Goal: Information Seeking & Learning: Check status

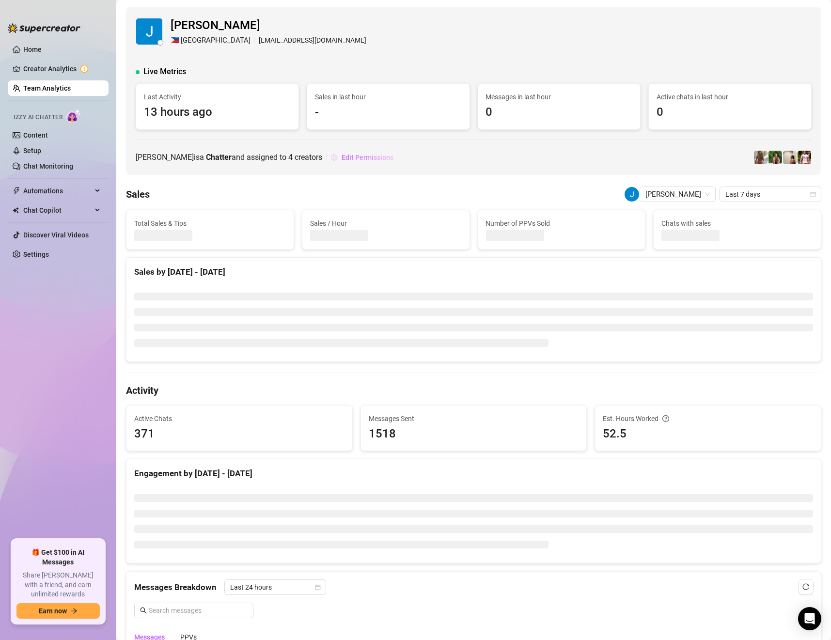
click at [342, 158] on span "Edit Permissions" at bounding box center [368, 158] width 52 height 8
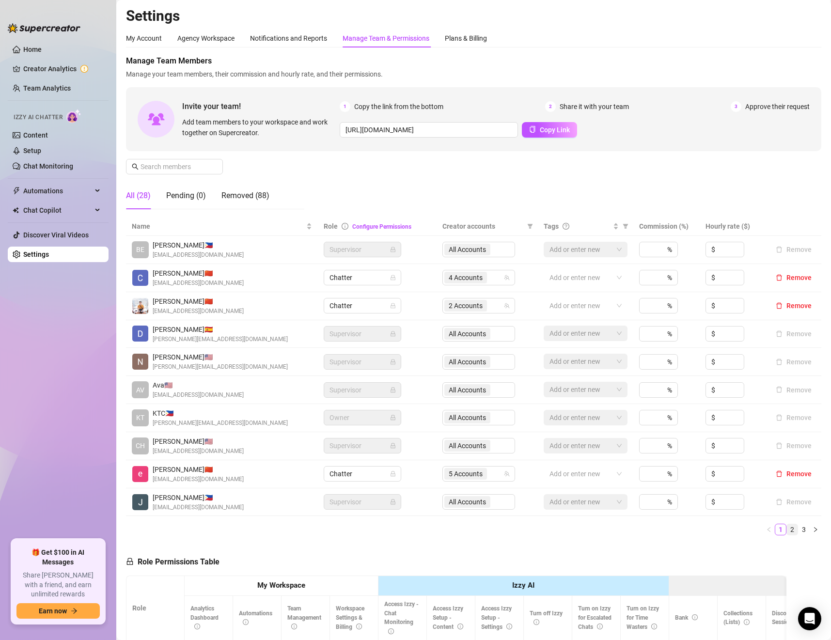
click at [787, 531] on link "2" at bounding box center [792, 530] width 11 height 11
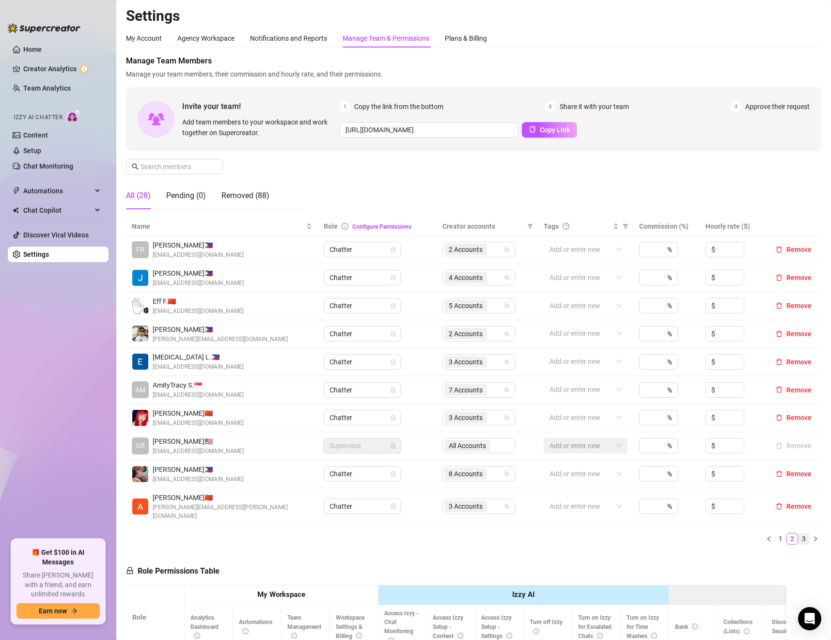
click at [799, 534] on link "3" at bounding box center [804, 539] width 11 height 11
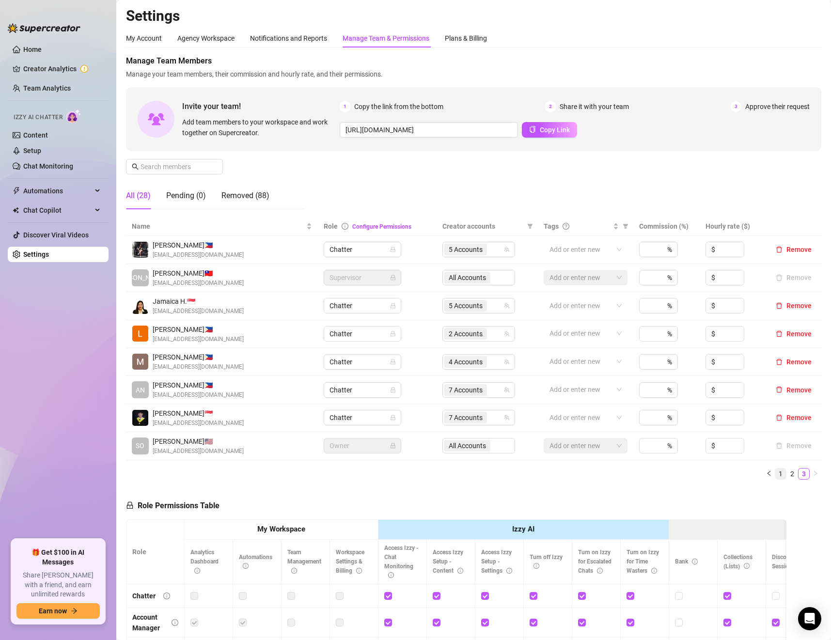
click at [776, 477] on link "1" at bounding box center [781, 474] width 11 height 11
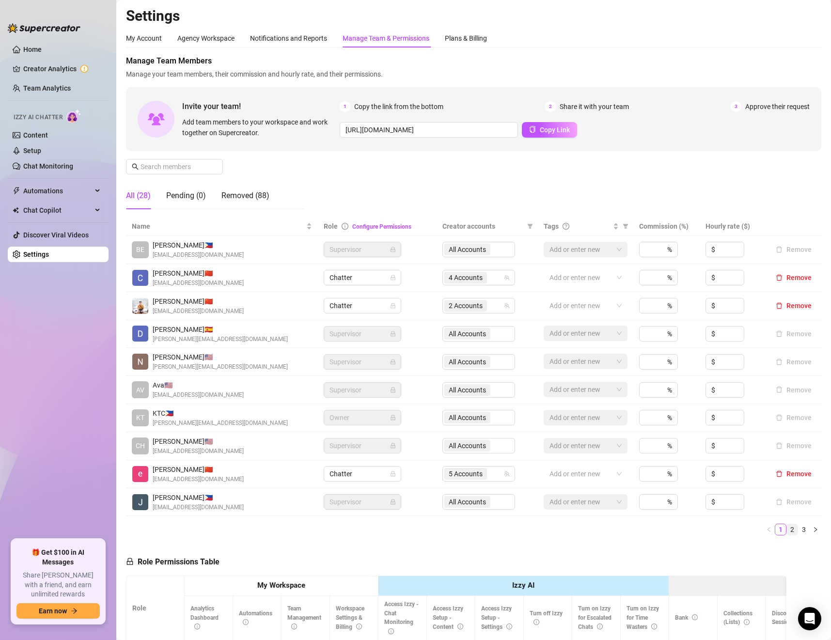
click at [787, 531] on link "2" at bounding box center [792, 530] width 11 height 11
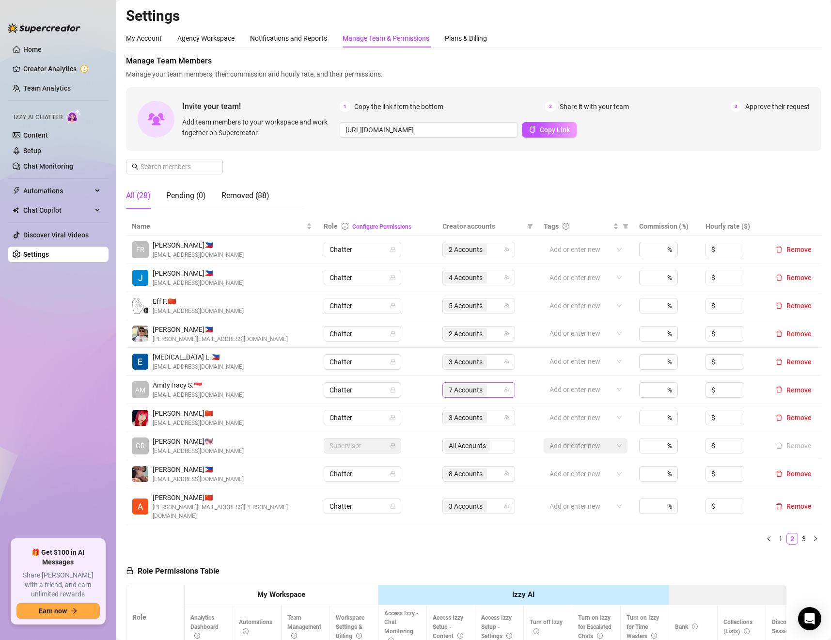
click at [463, 393] on span "7 Accounts" at bounding box center [466, 390] width 34 height 11
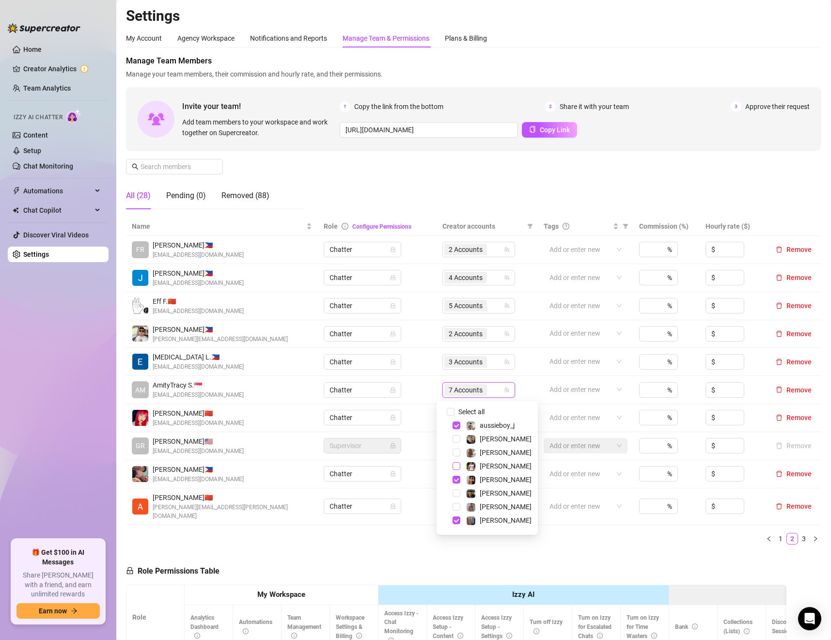
click at [458, 462] on span "Select tree node" at bounding box center [457, 466] width 8 height 8
click at [459, 451] on span "Select tree node" at bounding box center [457, 453] width 8 height 8
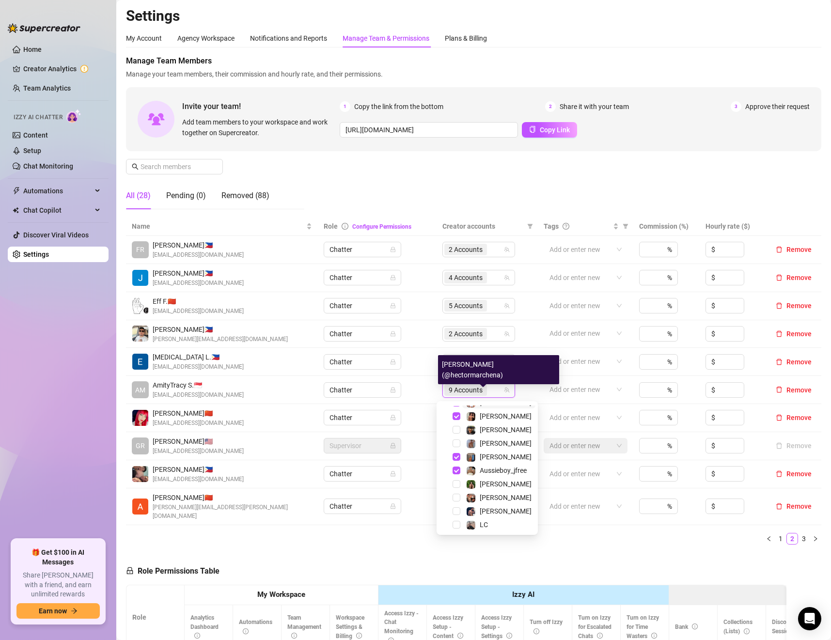
scroll to position [70, 0]
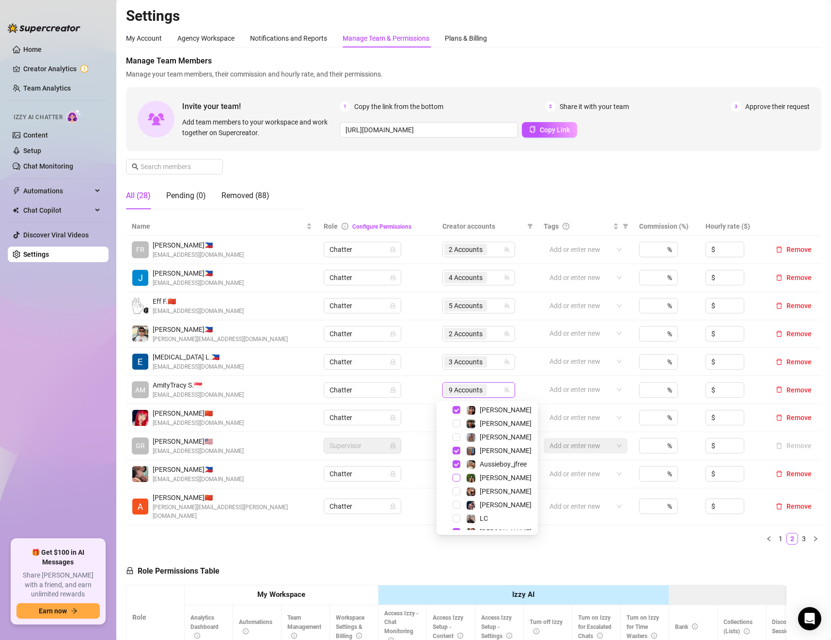
click at [459, 478] on span "Select tree node" at bounding box center [457, 478] width 8 height 8
click at [458, 519] on span "Select tree node" at bounding box center [457, 518] width 8 height 8
click at [634, 543] on div "Name Role Configure Permissions Creator accounts Tags Commission (%) Hourly rat…" at bounding box center [474, 384] width 696 height 335
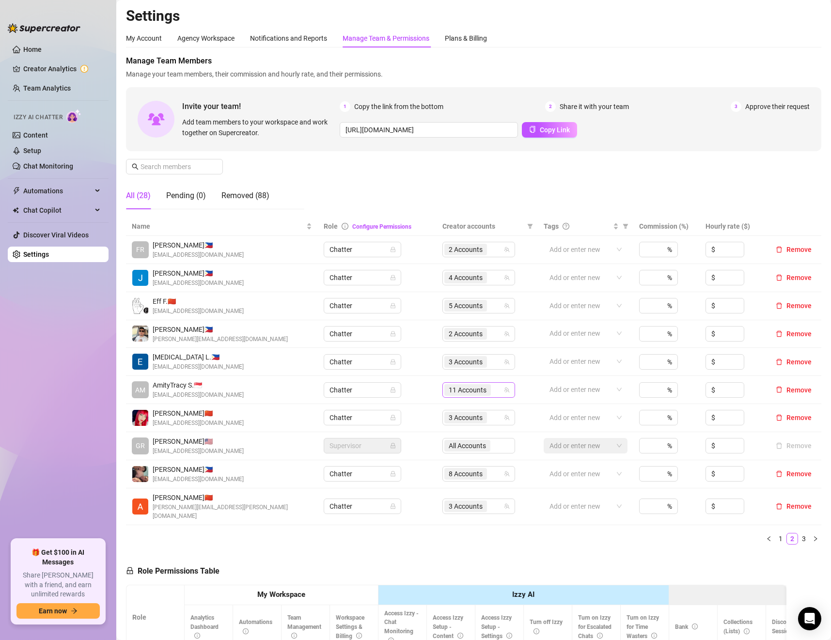
click at [475, 392] on span "11 Accounts" at bounding box center [468, 390] width 38 height 11
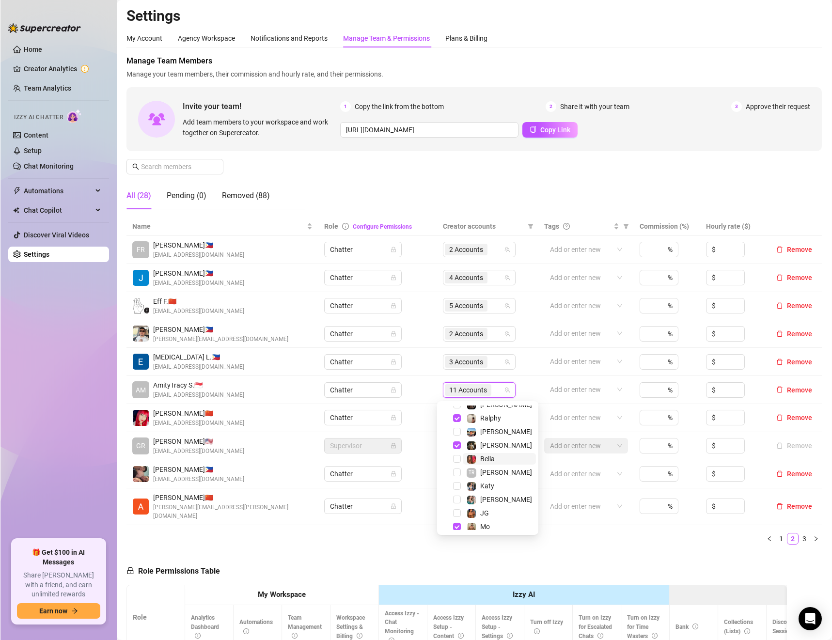
scroll to position [242, 0]
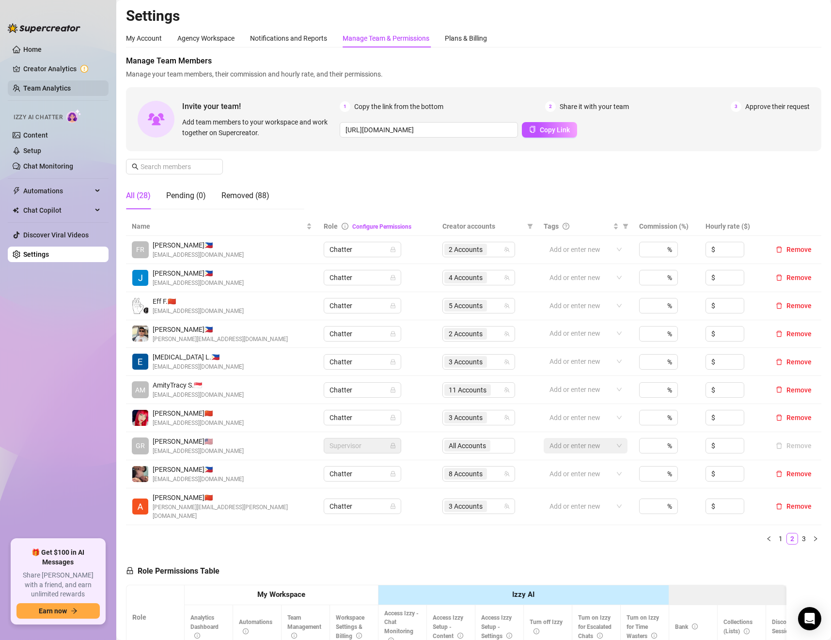
click at [58, 88] on link "Team Analytics" at bounding box center [47, 88] width 48 height 8
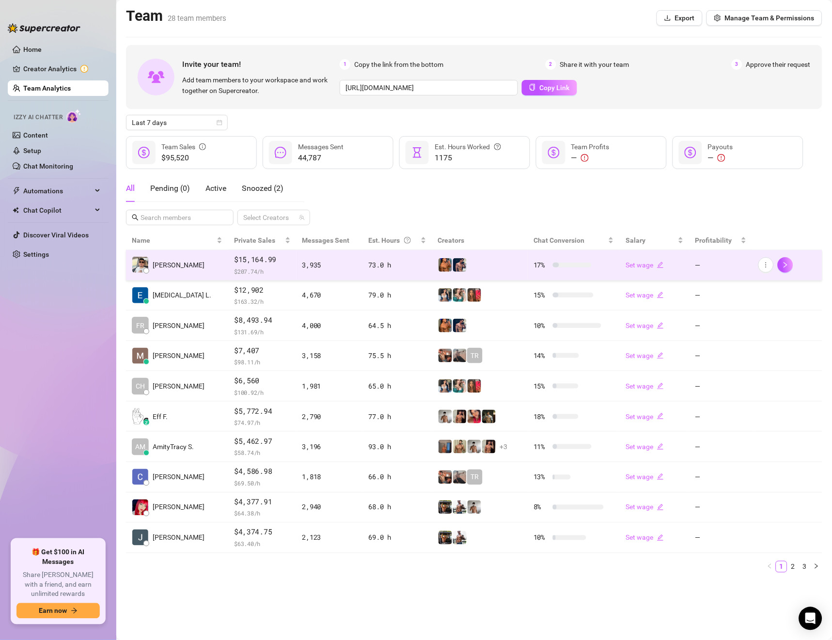
click at [322, 275] on td "3,935" at bounding box center [330, 265] width 66 height 31
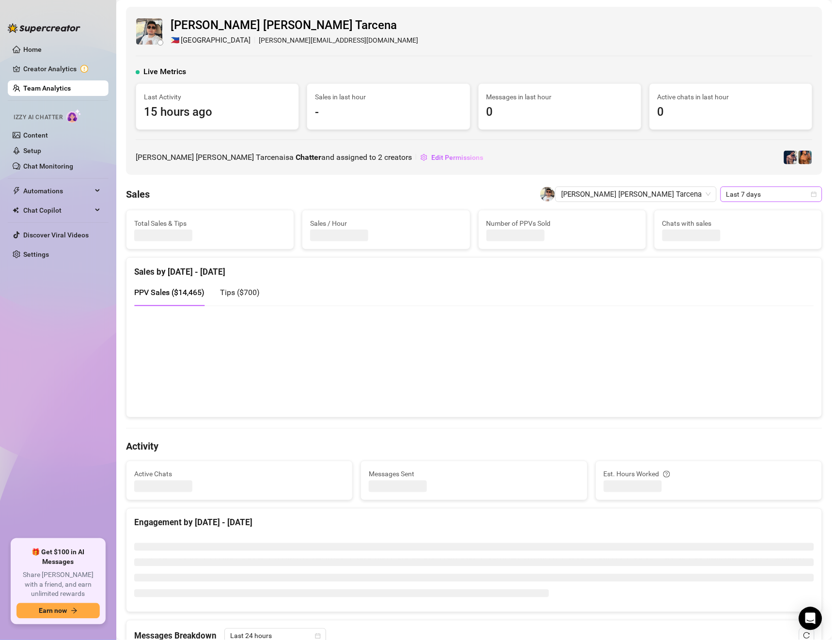
click at [748, 191] on span "Last 7 days" at bounding box center [772, 194] width 90 height 15
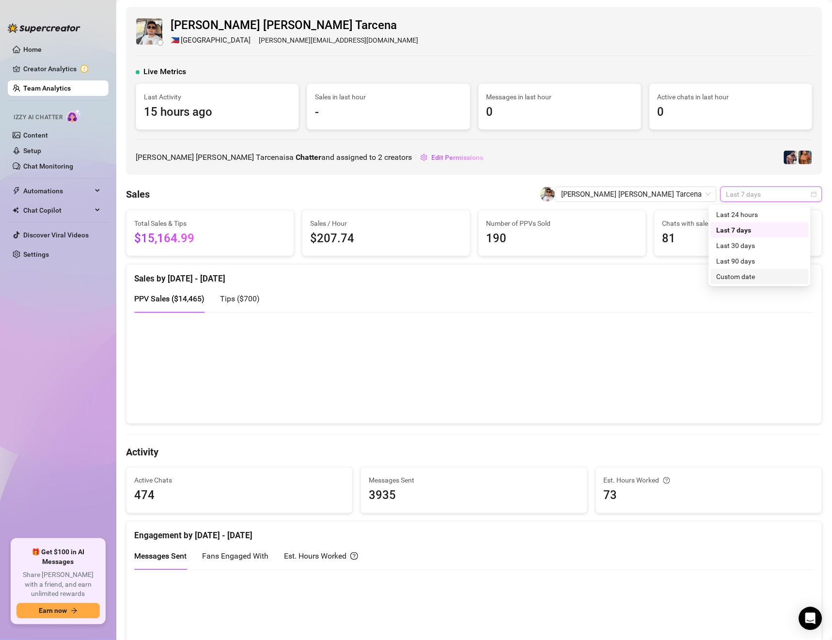
click at [749, 273] on div "Custom date" at bounding box center [760, 276] width 86 height 11
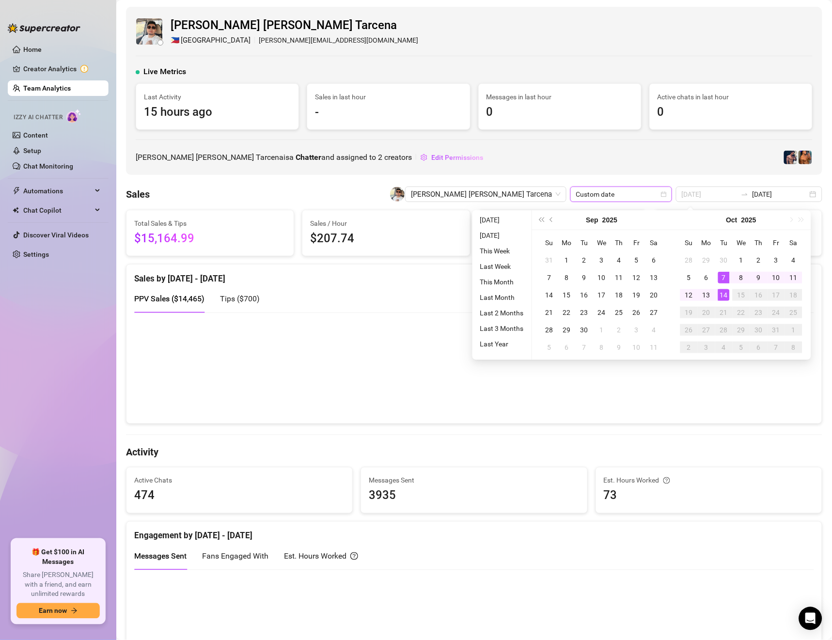
type input "[DATE]"
click at [725, 291] on div "14" at bounding box center [724, 295] width 12 height 12
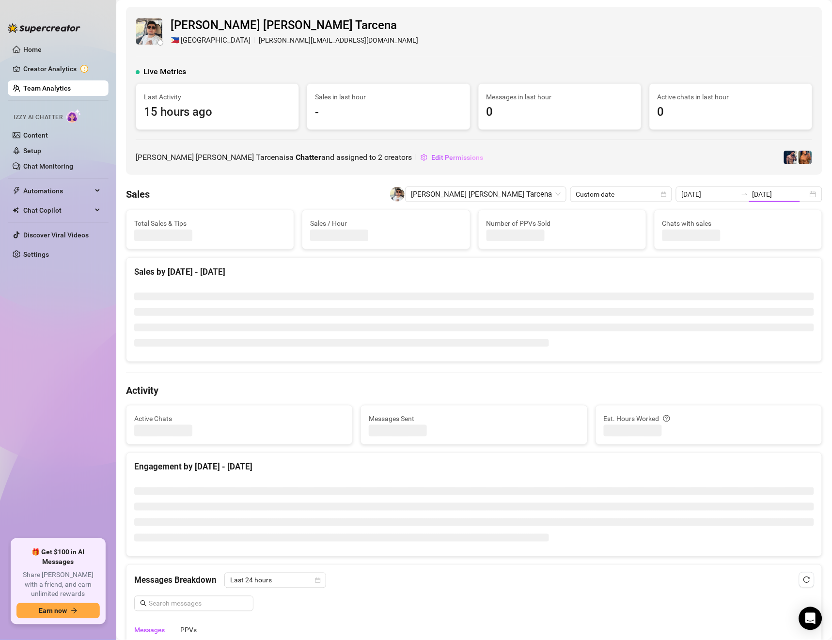
type input "[DATE]"
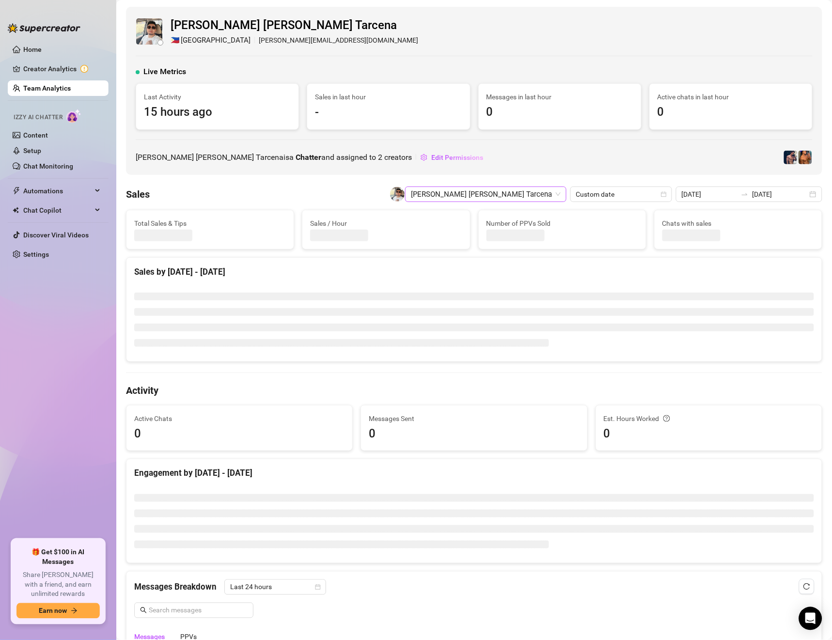
click at [530, 201] on span "[PERSON_NAME] [PERSON_NAME] Tarcena" at bounding box center [486, 194] width 150 height 15
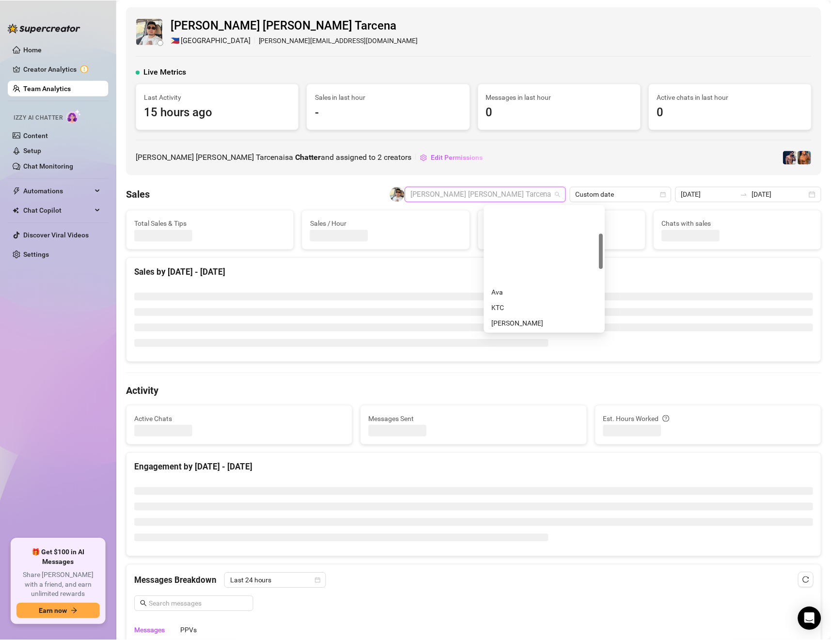
scroll to position [93, 0]
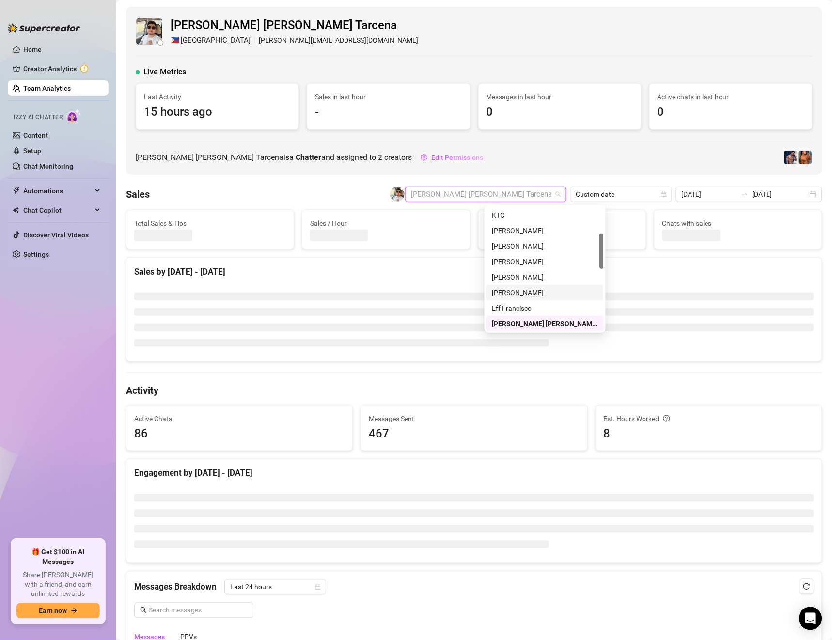
click at [517, 288] on div "[PERSON_NAME]" at bounding box center [546, 292] width 106 height 11
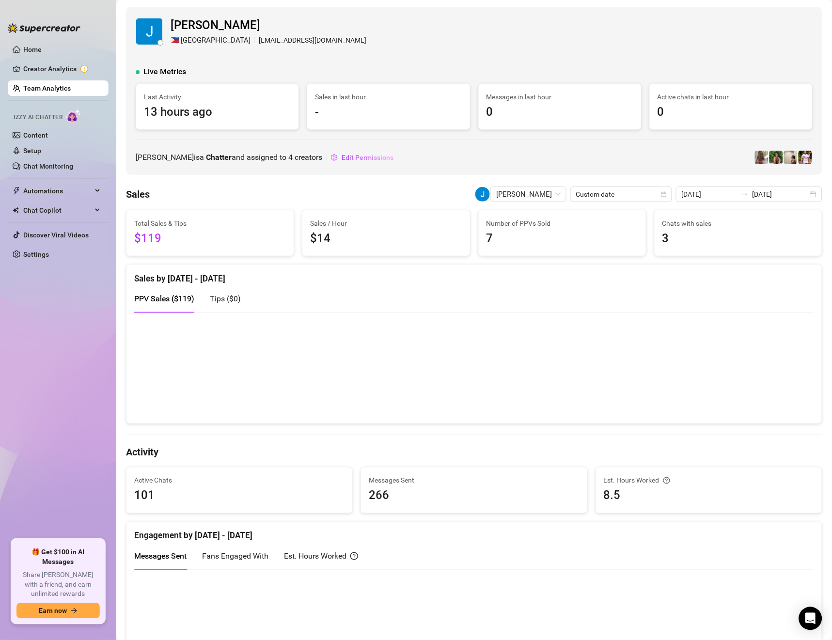
click at [510, 210] on div "Number of PPVs Sold 7" at bounding box center [562, 233] width 168 height 47
click at [537, 192] on span "[PERSON_NAME]" at bounding box center [527, 194] width 64 height 15
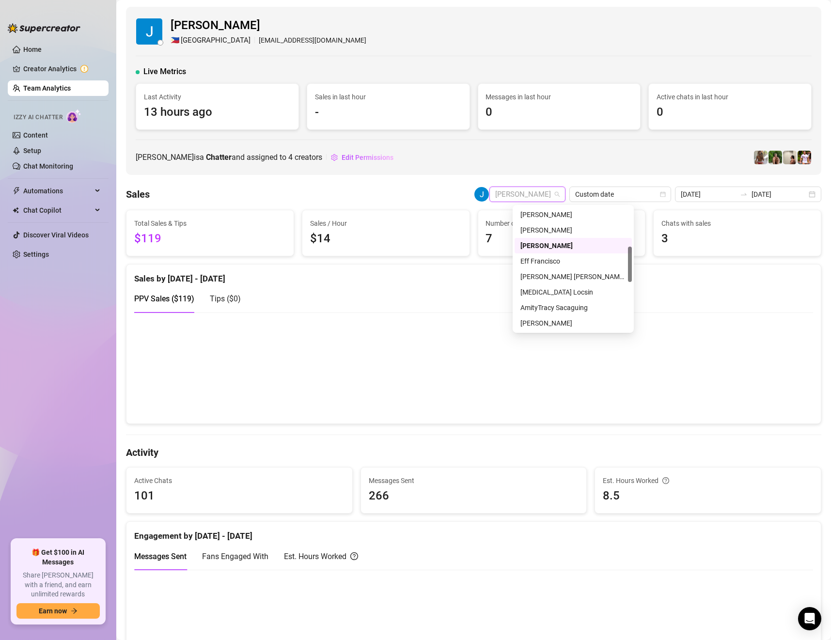
scroll to position [140, 0]
click at [548, 321] on div "[PERSON_NAME]" at bounding box center [574, 323] width 106 height 11
